Goal: Task Accomplishment & Management: Manage account settings

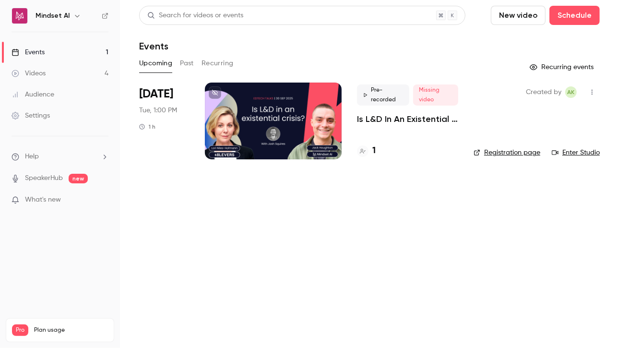
click at [387, 110] on div "Pre-recorded Missing video Is L&D In An Existential Crisis? | EdTech Talks EP1" at bounding box center [407, 104] width 101 height 40
click at [285, 112] on div at bounding box center [273, 121] width 137 height 77
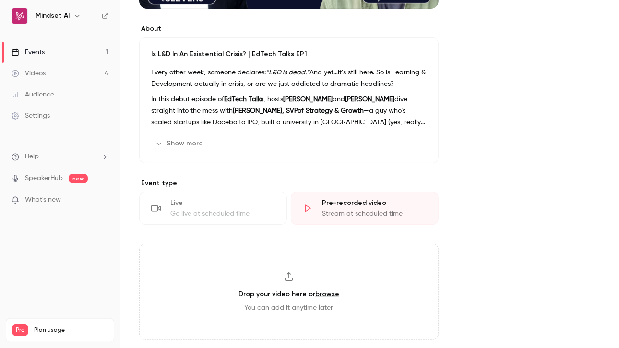
scroll to position [258, 0]
click at [241, 113] on strong "[PERSON_NAME], SVPof Strategy & Growth" at bounding box center [298, 111] width 131 height 7
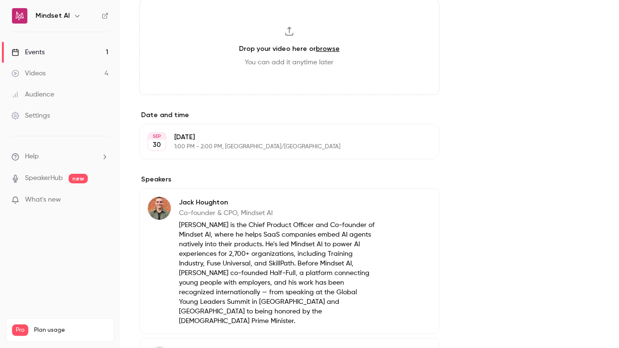
scroll to position [794, 0]
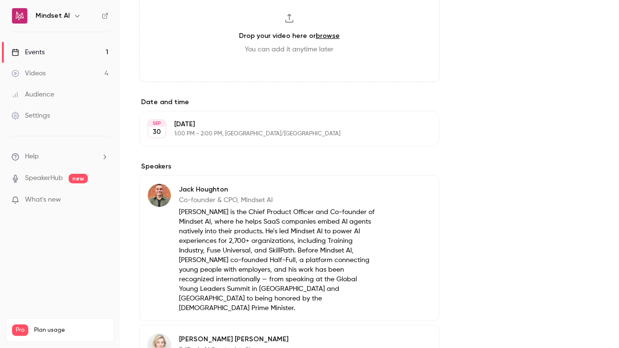
click at [334, 125] on p "[DATE]" at bounding box center [281, 125] width 215 height 10
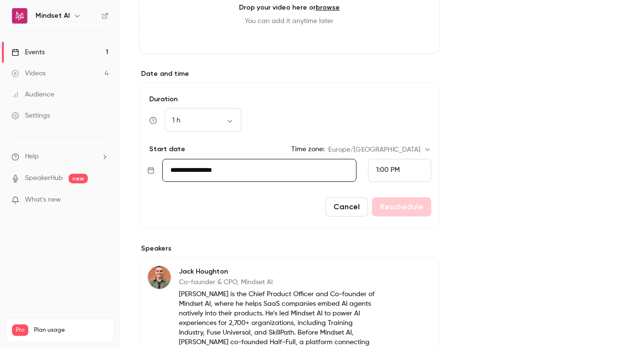
scroll to position [824, 0]
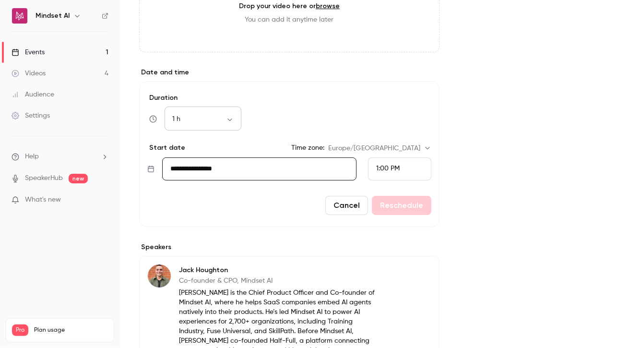
click at [191, 118] on body "**********" at bounding box center [309, 180] width 619 height 360
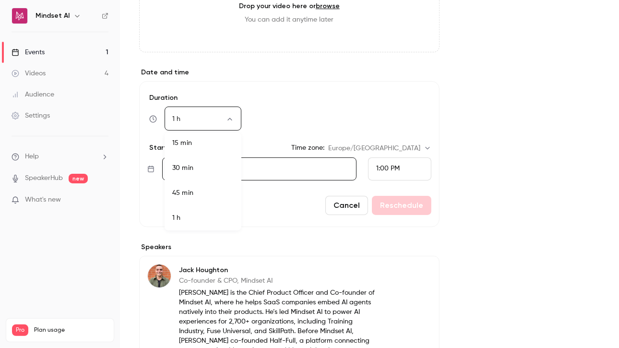
click at [188, 190] on li "45 min" at bounding box center [203, 192] width 77 height 25
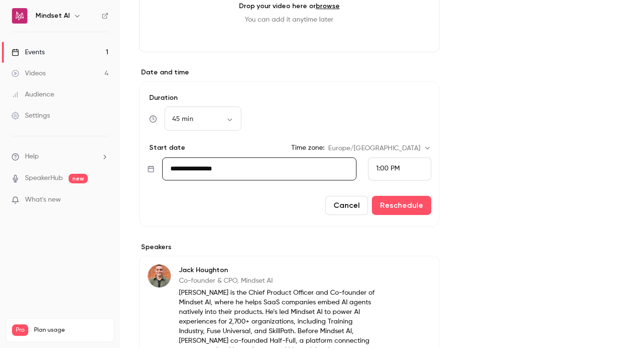
click at [381, 165] on span "1:00 PM" at bounding box center [388, 168] width 24 height 7
click at [387, 156] on div "3:00 PM" at bounding box center [399, 152] width 48 height 10
click at [404, 206] on button "Reschedule" at bounding box center [402, 205] width 60 height 19
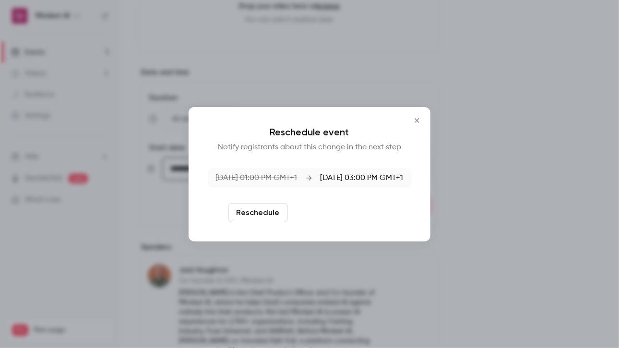
click at [353, 219] on button "Reschedule and notify" at bounding box center [341, 212] width 99 height 19
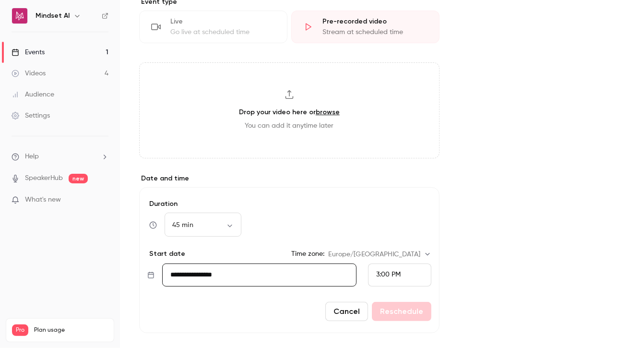
scroll to position [717, 0]
click at [81, 169] on ul "Help SpeakerHub new What's new" at bounding box center [60, 179] width 120 height 86
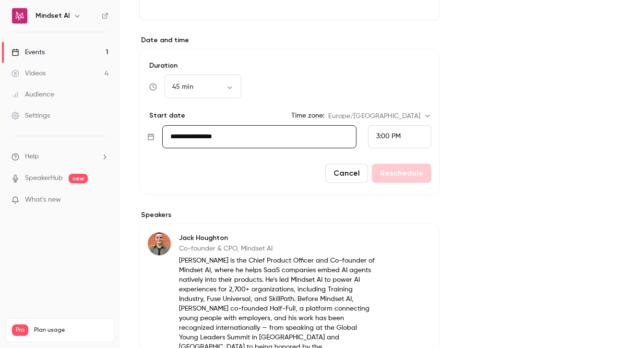
scroll to position [856, 0]
click at [375, 125] on div "3:00 PM" at bounding box center [399, 136] width 63 height 23
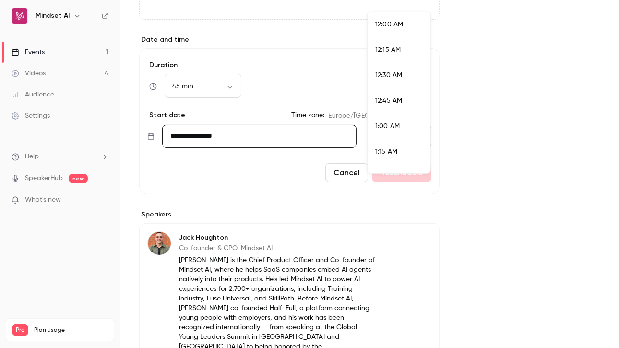
scroll to position [1458, 0]
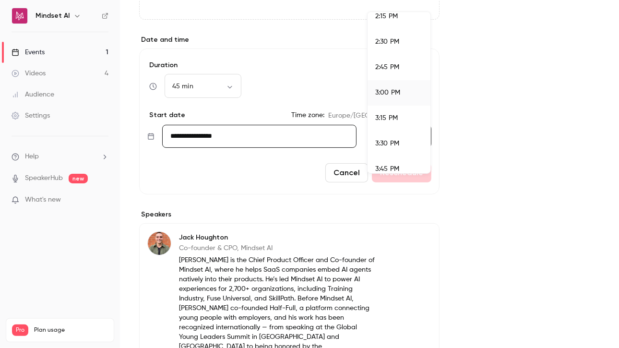
click at [265, 171] on div at bounding box center [309, 174] width 619 height 348
click at [382, 133] on span "3:00 PM" at bounding box center [388, 135] width 24 height 7
click at [383, 93] on span "3:00 PM" at bounding box center [387, 92] width 25 height 7
click at [189, 82] on body "**********" at bounding box center [309, 180] width 619 height 360
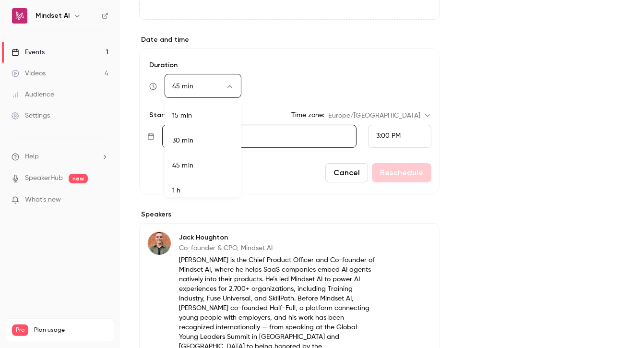
click at [183, 112] on li "15 min" at bounding box center [203, 115] width 77 height 25
click at [188, 85] on body "**********" at bounding box center [309, 180] width 619 height 360
click at [183, 166] on li "45 min" at bounding box center [203, 165] width 77 height 25
type input "**"
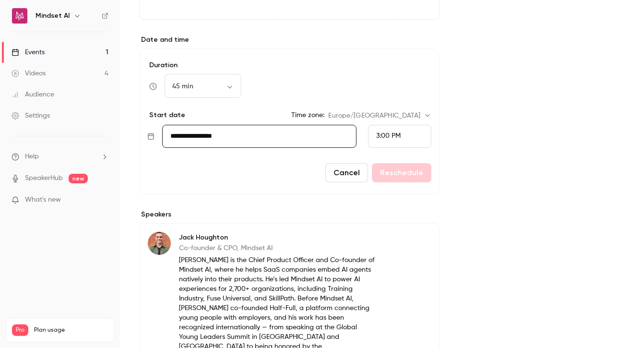
click at [398, 174] on div "Cancel Reschedule" at bounding box center [289, 172] width 284 height 19
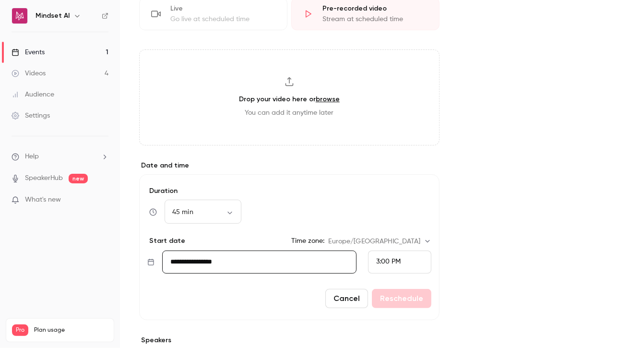
scroll to position [730, 0]
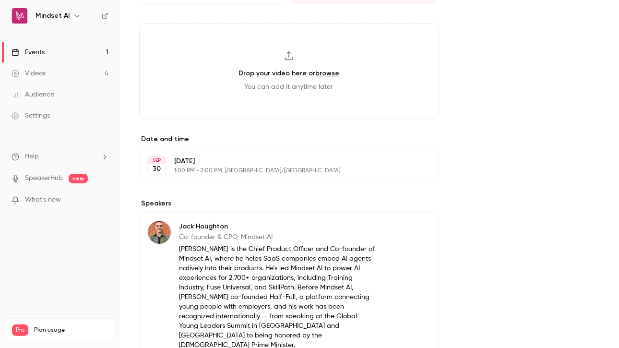
scroll to position [482, 0]
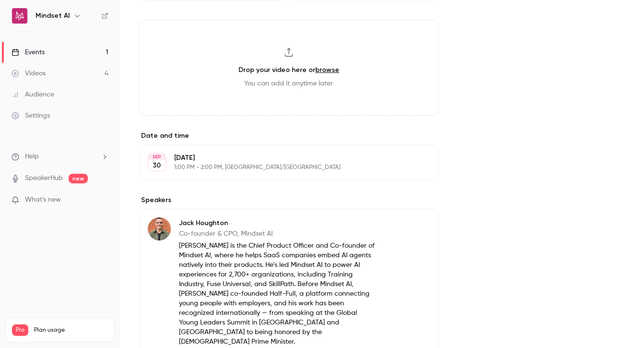
click at [229, 146] on div "[DATE] [DATE] 1:00 PM - 2:00 PM, [GEOGRAPHIC_DATA]/[GEOGRAPHIC_DATA] Edit" at bounding box center [289, 162] width 300 height 36
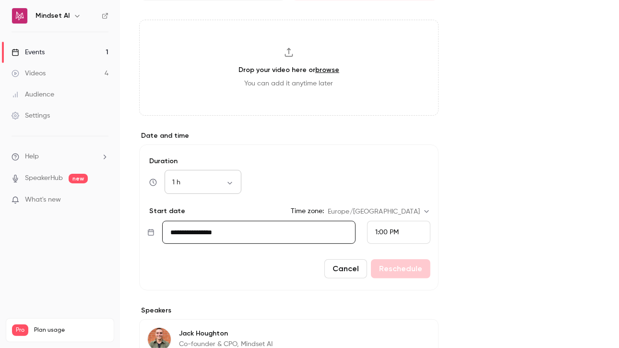
click at [183, 182] on body "Mindset AI Events 1 Videos 4 Audience Settings Help SpeakerHub new What's new P…" at bounding box center [309, 180] width 619 height 360
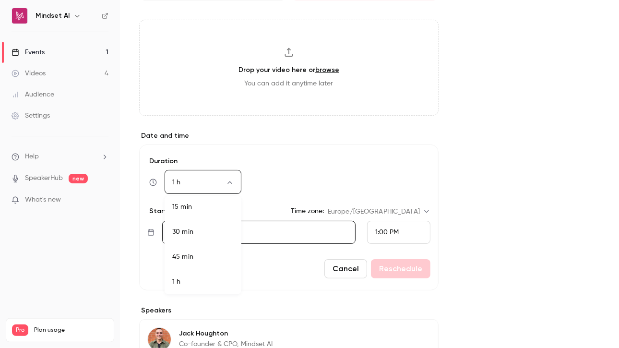
click at [185, 258] on li "45 min" at bounding box center [203, 256] width 77 height 25
type input "**"
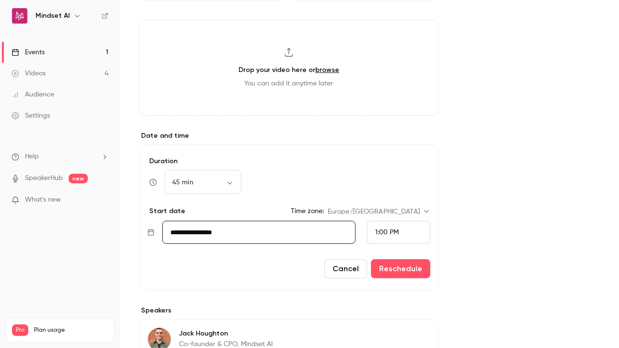
click at [386, 229] on span "1:00 PM" at bounding box center [387, 232] width 24 height 7
click at [381, 190] on span "3:00 PM" at bounding box center [387, 190] width 25 height 7
click at [405, 272] on button "Reschedule" at bounding box center [401, 268] width 60 height 19
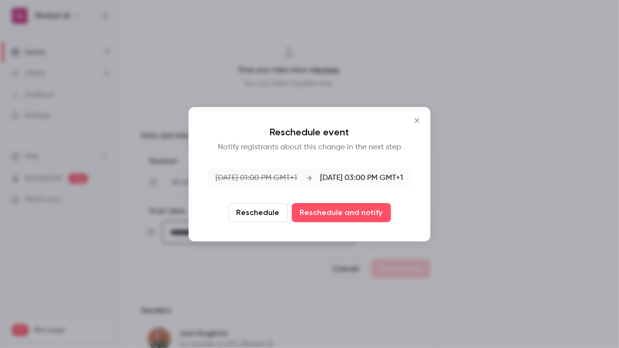
click at [258, 210] on button "Reschedule" at bounding box center [258, 212] width 60 height 19
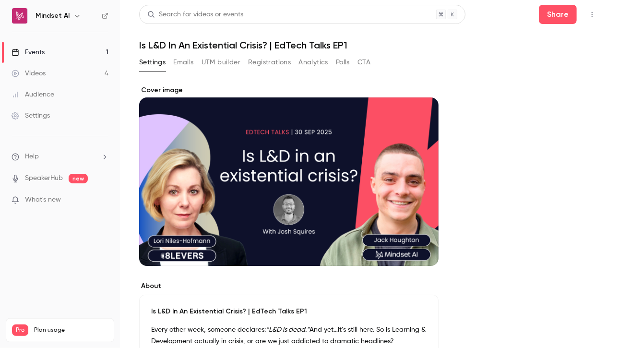
scroll to position [0, 0]
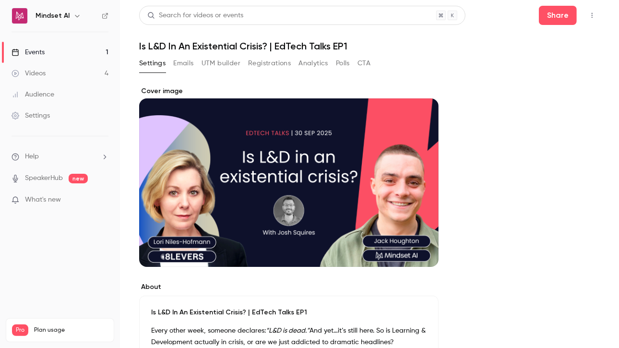
click at [198, 66] on div "Settings Emails UTM builder Registrations Analytics Polls CTA" at bounding box center [254, 63] width 231 height 15
click at [187, 63] on button "Emails" at bounding box center [183, 63] width 20 height 15
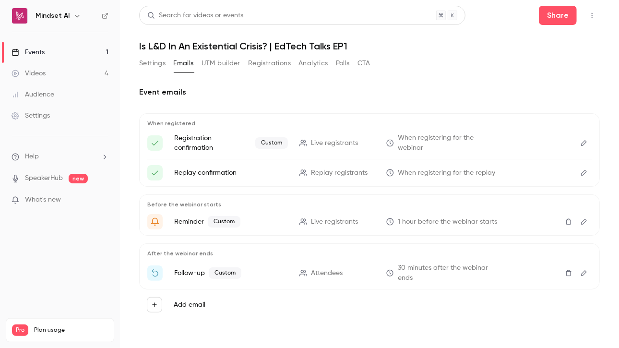
click at [155, 69] on button "Settings" at bounding box center [152, 63] width 26 height 15
